Goal: Task Accomplishment & Management: Manage account settings

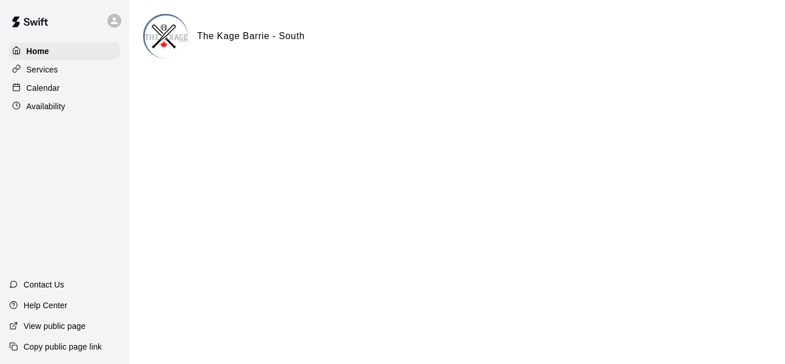
click at [64, 85] on div "Calendar" at bounding box center [64, 87] width 111 height 17
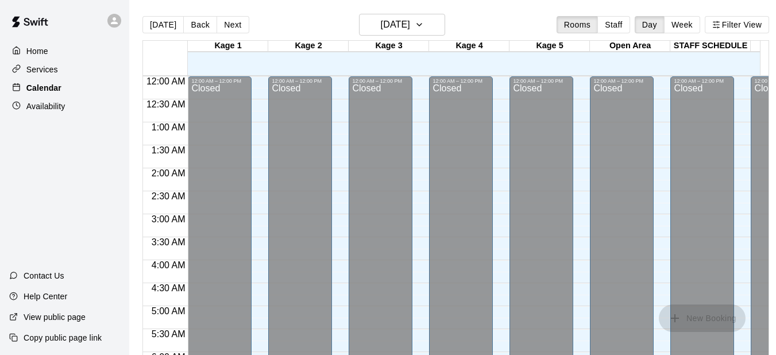
scroll to position [630, 0]
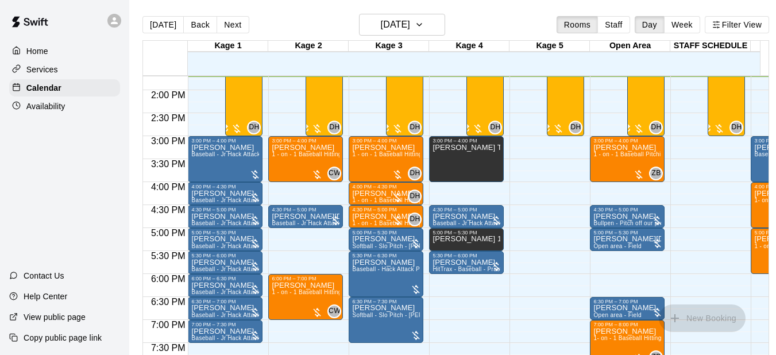
click at [627, 19] on button "Staff" at bounding box center [613, 24] width 33 height 17
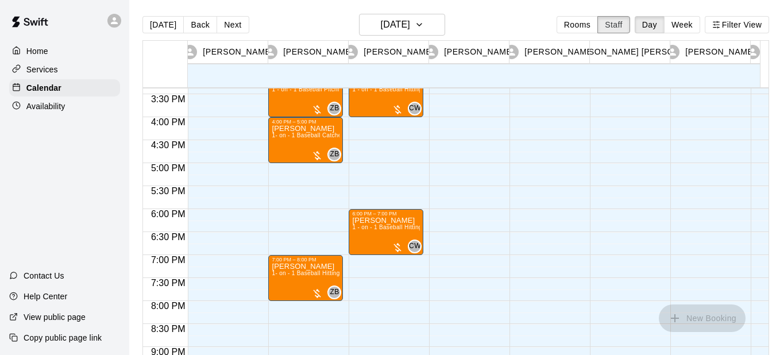
scroll to position [687, 0]
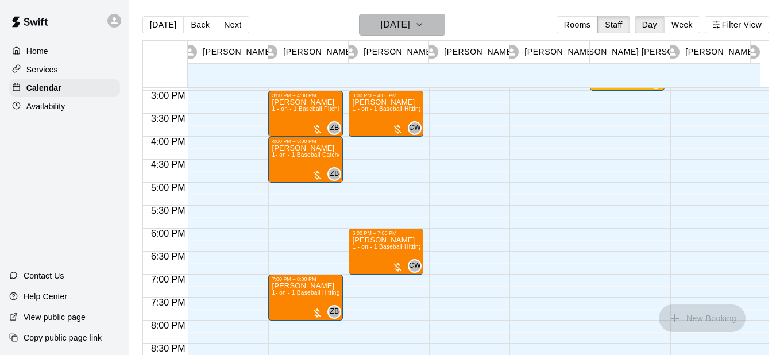
click at [424, 20] on icon "button" at bounding box center [419, 25] width 9 height 14
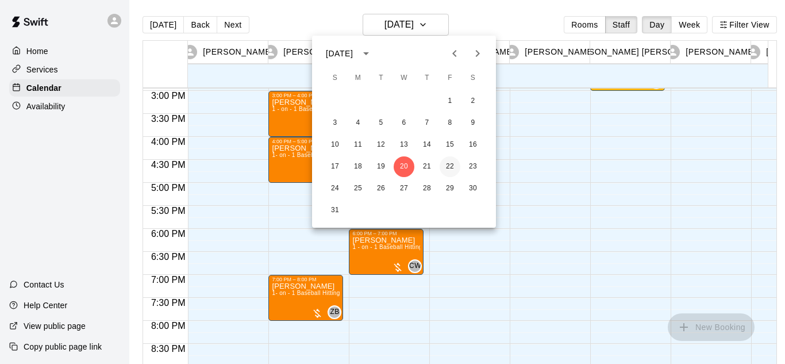
click at [443, 166] on button "22" at bounding box center [449, 166] width 21 height 21
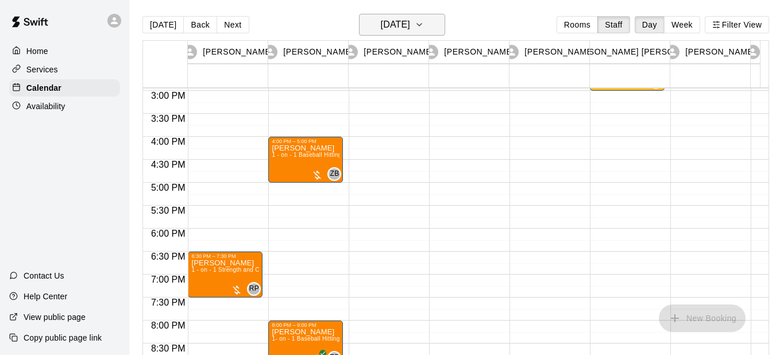
click at [410, 24] on h6 "[DATE]" at bounding box center [395, 25] width 29 height 16
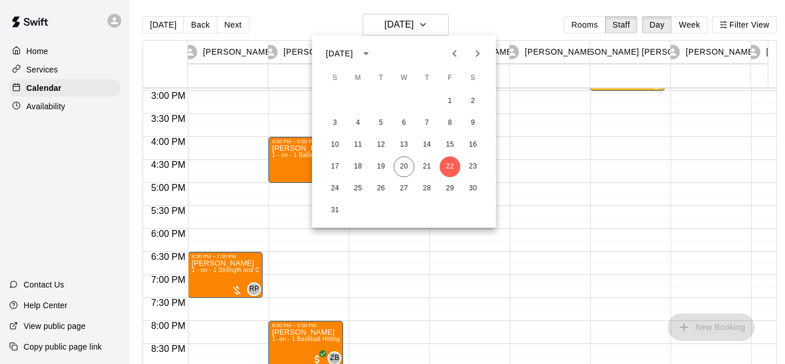
click at [472, 60] on button "Next month" at bounding box center [477, 53] width 23 height 23
click at [386, 94] on button "2" at bounding box center [381, 101] width 21 height 21
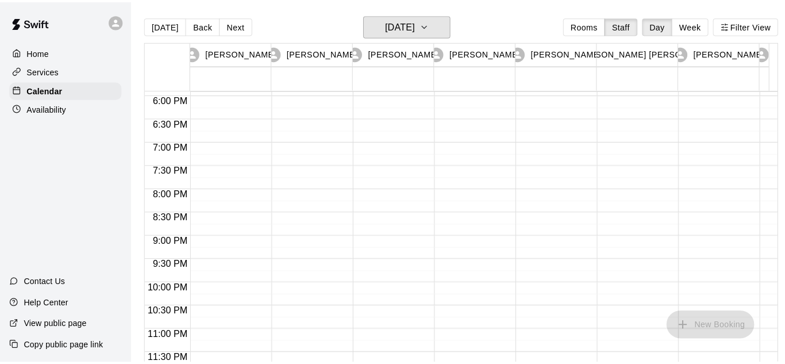
scroll to position [651, 0]
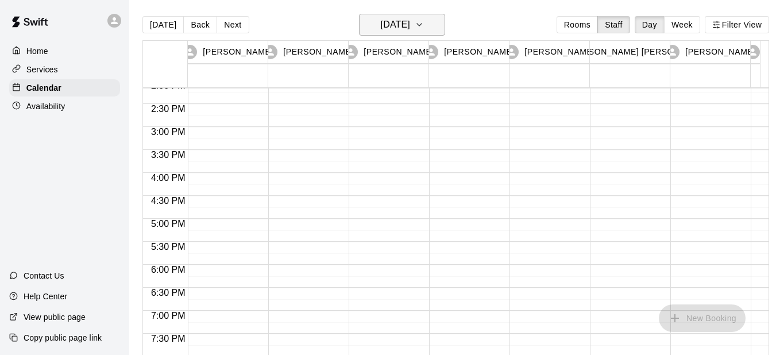
click at [445, 31] on button "[DATE]" at bounding box center [402, 25] width 86 height 22
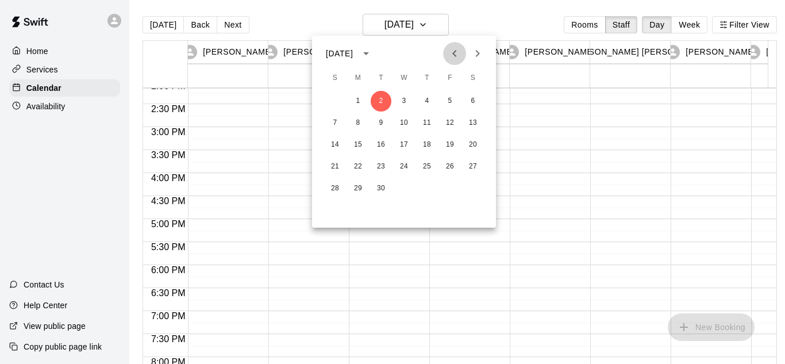
click at [464, 53] on button "Previous month" at bounding box center [454, 53] width 23 height 23
